Goal: Transaction & Acquisition: Purchase product/service

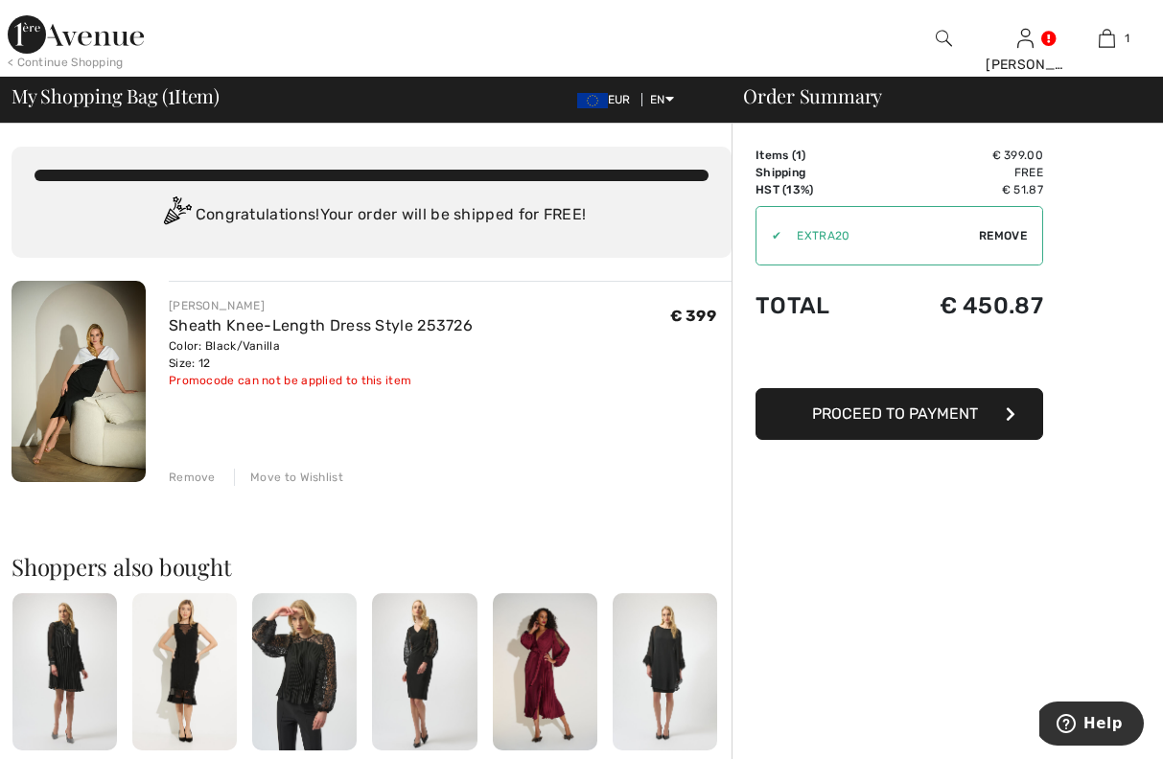
click at [883, 416] on span "Proceed to Payment" at bounding box center [895, 414] width 166 height 18
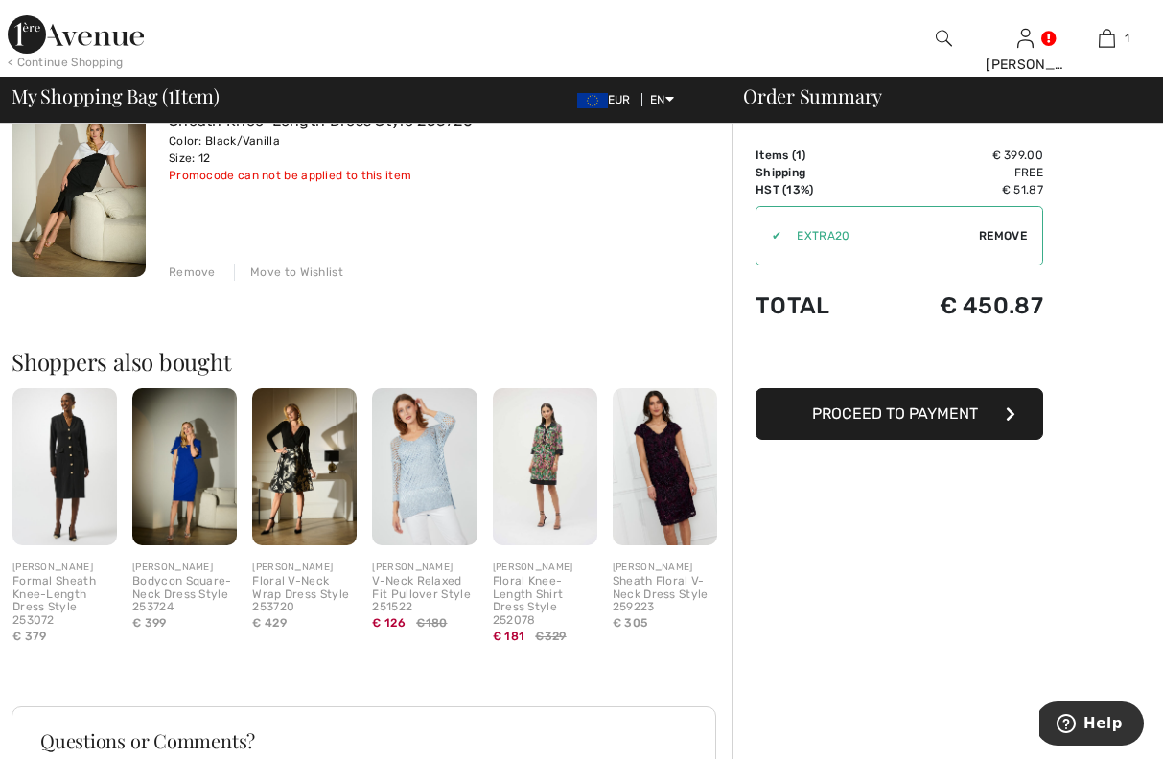
scroll to position [218, 0]
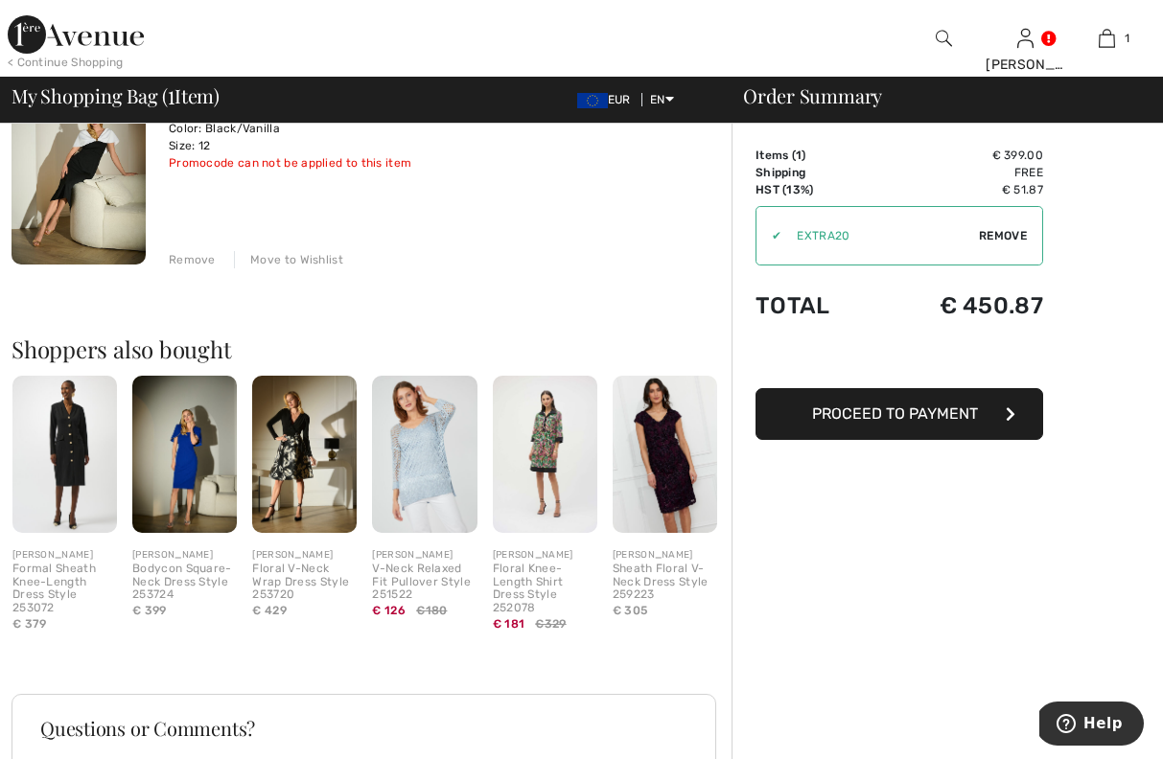
click at [305, 455] on img at bounding box center [304, 454] width 105 height 157
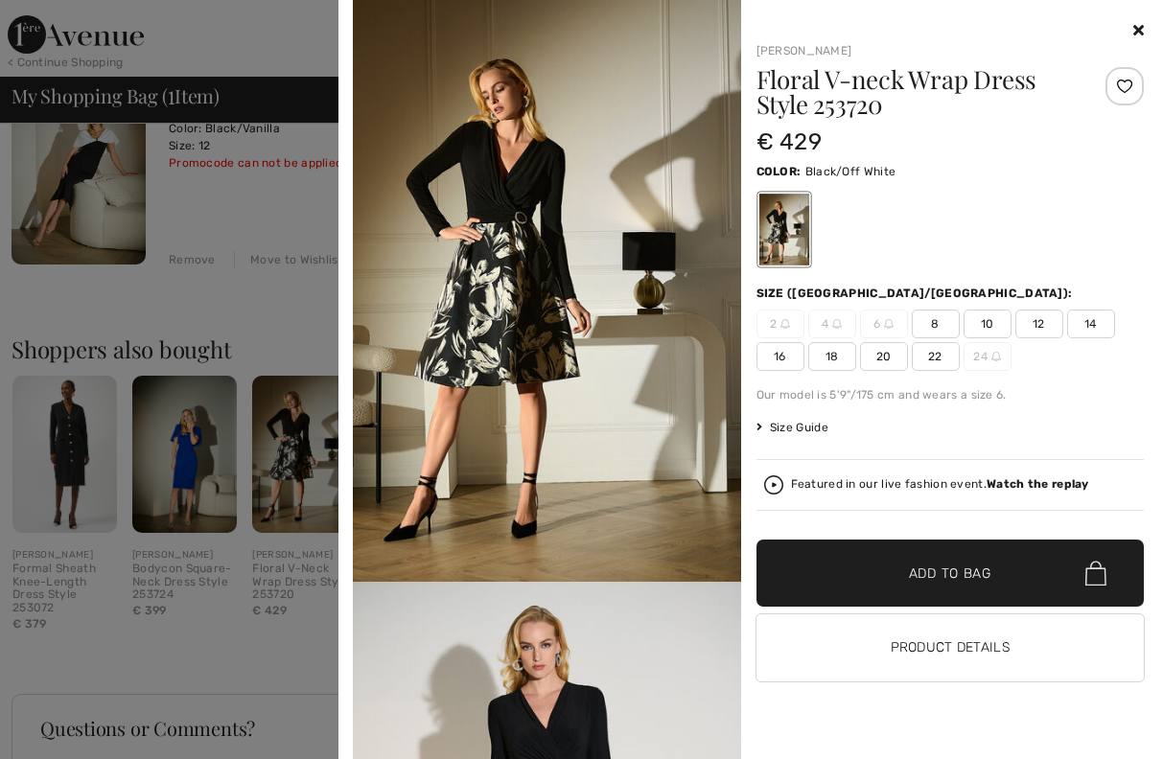
click at [1139, 28] on icon at bounding box center [1138, 29] width 11 height 15
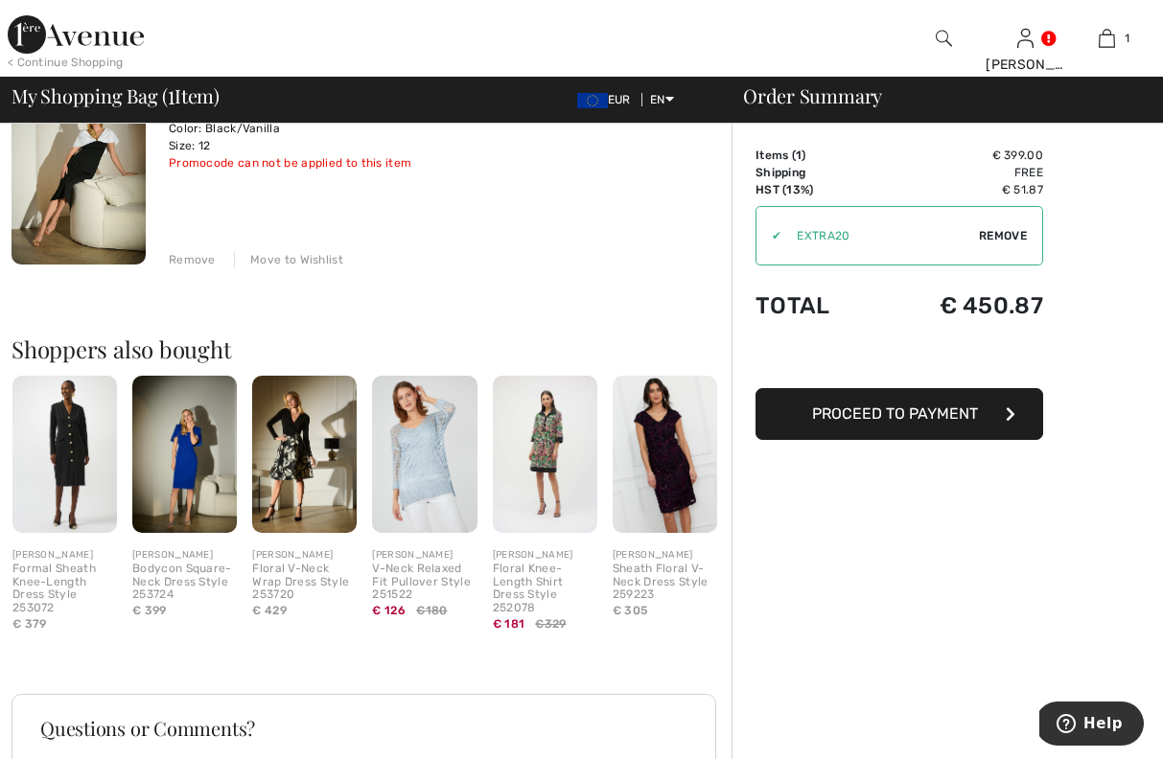
scroll to position [169, 0]
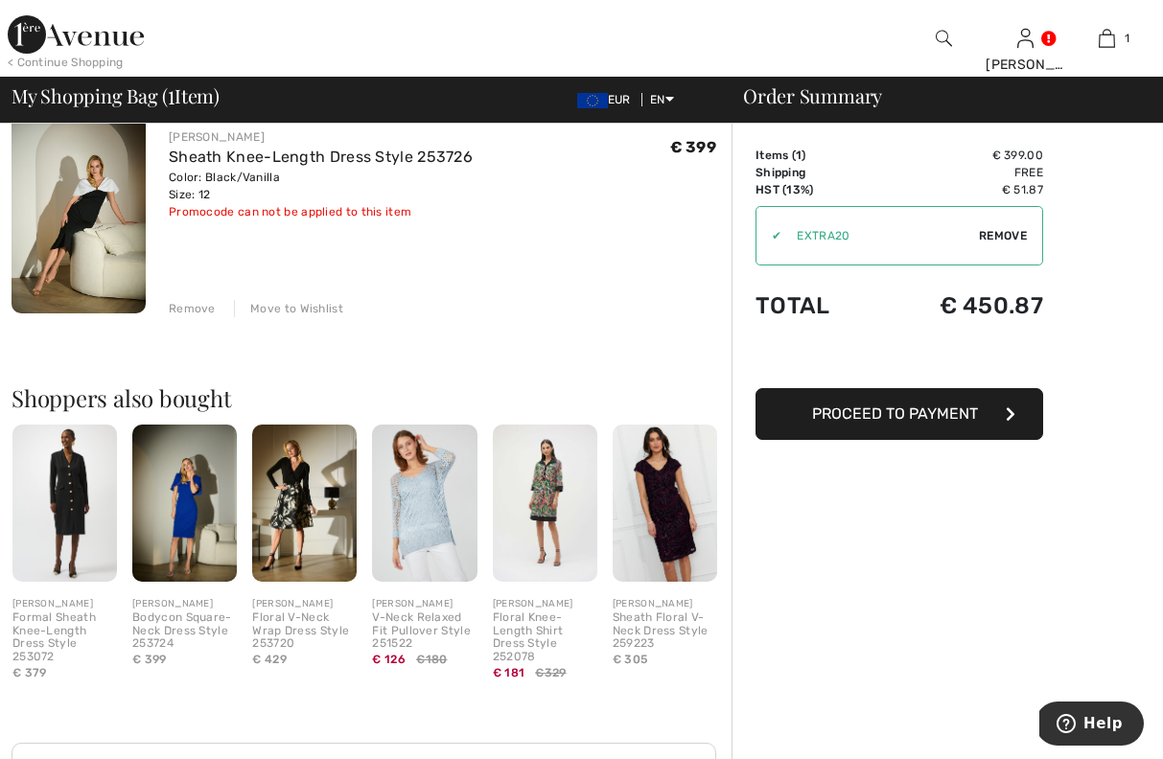
click at [875, 417] on span "Proceed to Payment" at bounding box center [895, 414] width 166 height 18
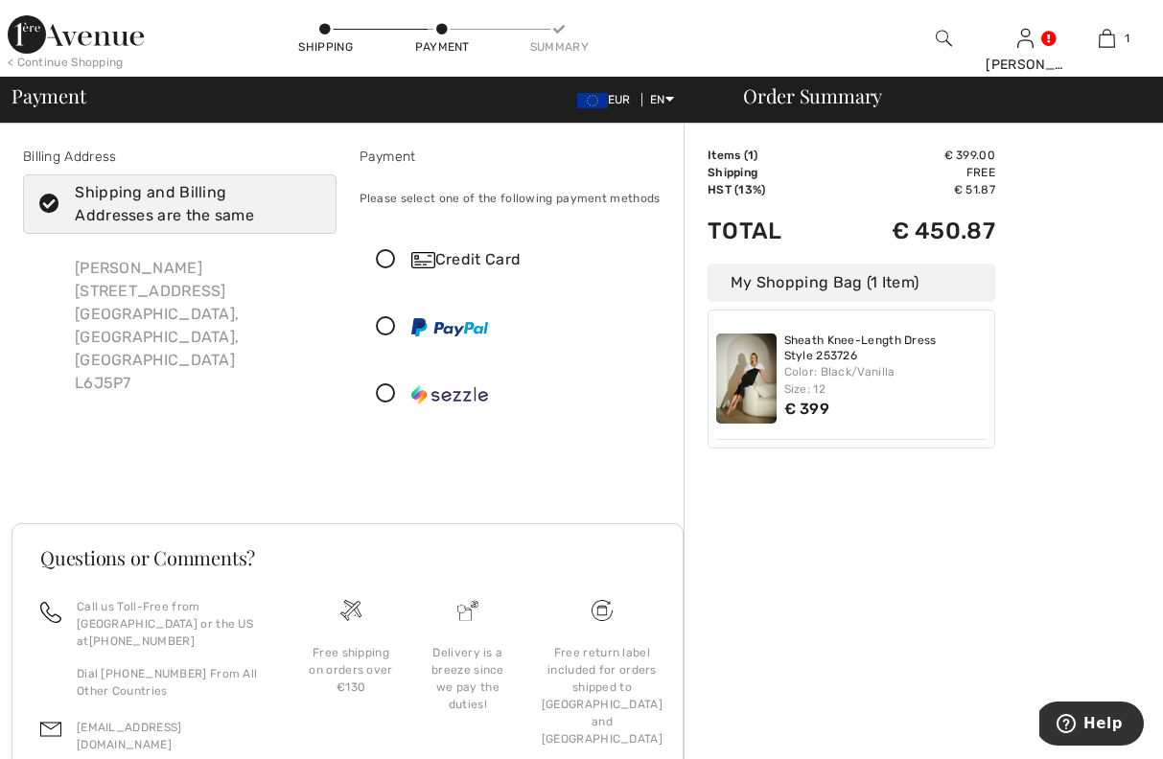
click at [388, 253] on icon at bounding box center [386, 260] width 51 height 20
